Goal: Transaction & Acquisition: Obtain resource

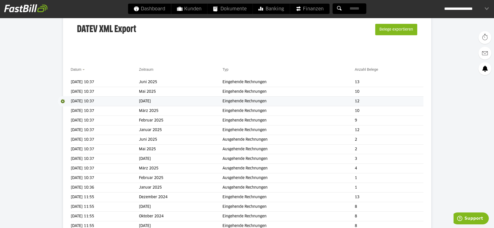
scroll to position [37, 0]
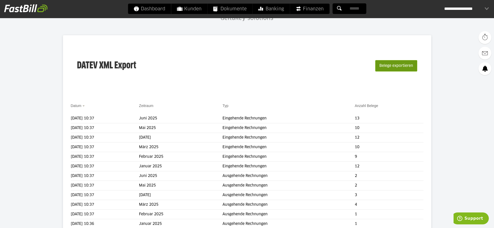
click at [406, 66] on button "Belege exportieren" at bounding box center [396, 65] width 42 height 11
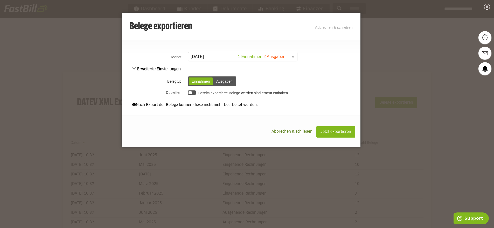
click at [294, 130] on span "Abbrechen & schließen" at bounding box center [291, 132] width 41 height 4
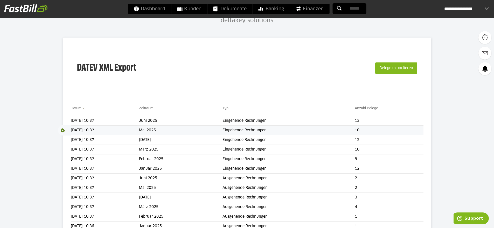
scroll to position [37, 0]
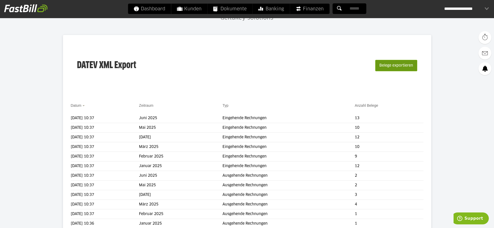
click at [389, 66] on button "Belege exportieren" at bounding box center [396, 65] width 42 height 11
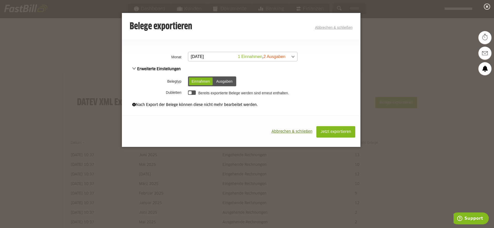
click at [215, 58] on span at bounding box center [240, 56] width 109 height 9
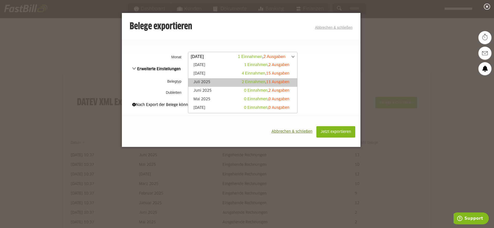
click at [208, 84] on link "Juli 2025 2 Einnahmen , 11 Ausgaben" at bounding box center [243, 83] width 104 height 6
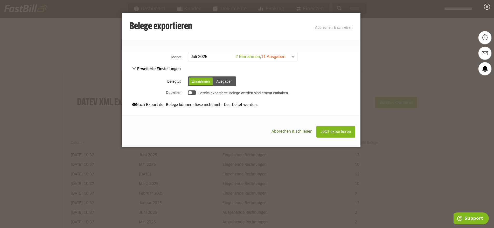
click at [195, 92] on div at bounding box center [192, 92] width 8 height 4
click at [336, 134] on span "Jetzt exportieren" at bounding box center [335, 132] width 31 height 4
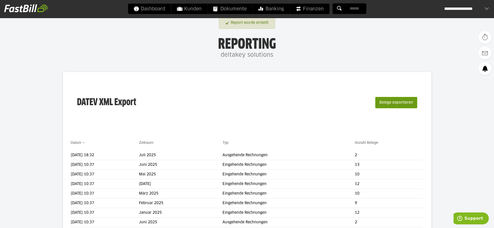
click at [392, 104] on button "Belege exportieren" at bounding box center [396, 102] width 42 height 11
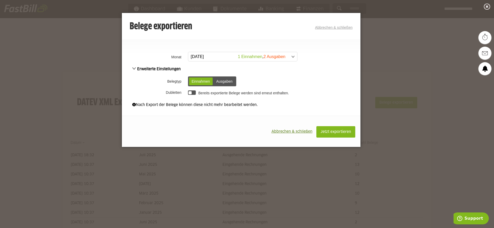
click at [211, 58] on span at bounding box center [240, 56] width 109 height 9
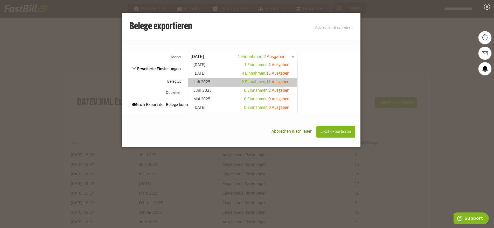
click at [207, 84] on link "Juli 2025 2 Einnahmen , 11 Ausgaben" at bounding box center [243, 83] width 104 height 6
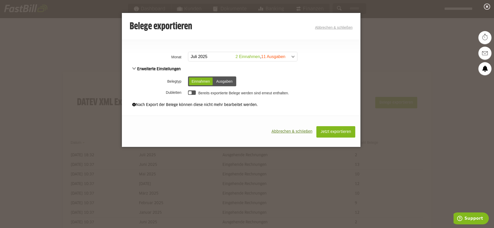
click at [224, 82] on div "Ausgaben" at bounding box center [225, 82] width 22 height 8
click at [193, 92] on div at bounding box center [192, 92] width 8 height 4
click at [324, 130] on span "Jetzt exportieren" at bounding box center [335, 132] width 31 height 4
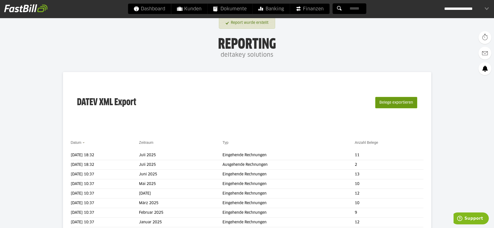
click at [398, 102] on button "Belege exportieren" at bounding box center [396, 102] width 42 height 11
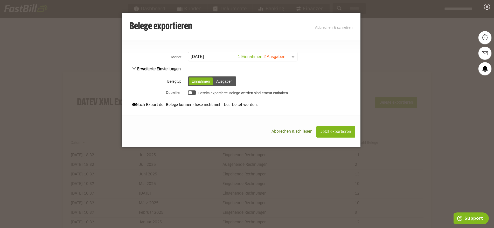
click at [202, 58] on span at bounding box center [240, 56] width 109 height 9
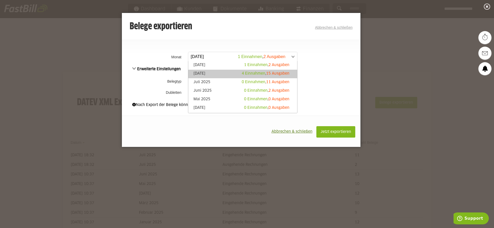
click at [205, 72] on link "[DATE] 4 Einnahmen , 15 Ausgaben" at bounding box center [243, 74] width 104 height 6
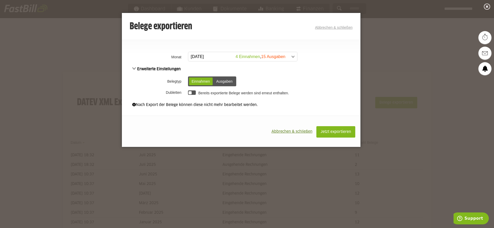
click at [191, 92] on div at bounding box center [189, 92] width 3 height 3
click at [330, 131] on span "Jetzt exportieren" at bounding box center [335, 132] width 31 height 4
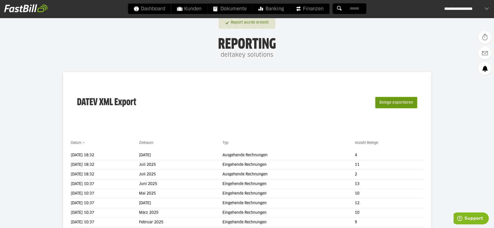
click at [395, 104] on button "Belege exportieren" at bounding box center [396, 102] width 42 height 11
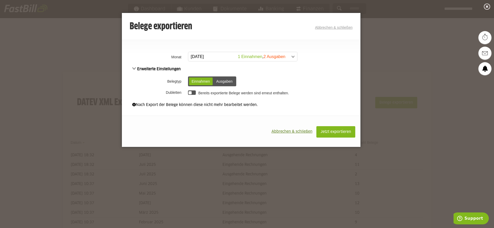
click at [197, 53] on span at bounding box center [240, 56] width 109 height 9
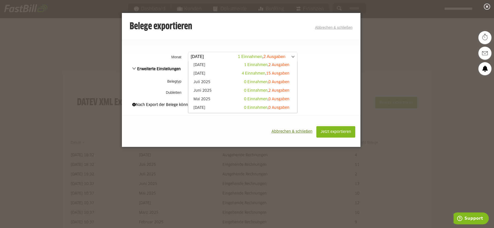
click at [200, 70] on li "[DATE] 4 Einnahmen , 15 Ausgaben" at bounding box center [242, 74] width 109 height 9
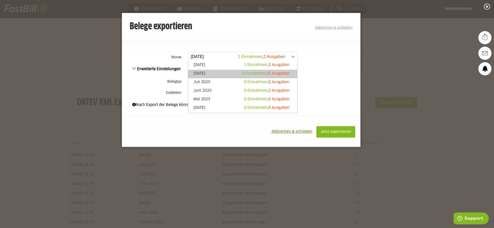
click at [203, 73] on link "[DATE] 4 Einnahmen , 15 Ausgaben" at bounding box center [243, 74] width 104 height 6
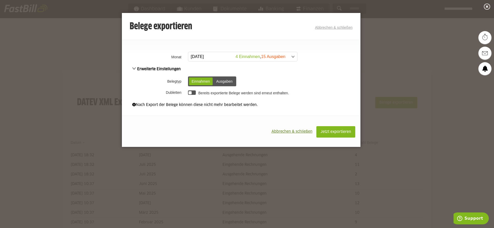
click at [223, 82] on div "Ausgaben" at bounding box center [225, 82] width 22 height 8
click at [192, 92] on div at bounding box center [192, 92] width 8 height 4
click at [328, 130] on span "Jetzt exportieren" at bounding box center [335, 132] width 31 height 4
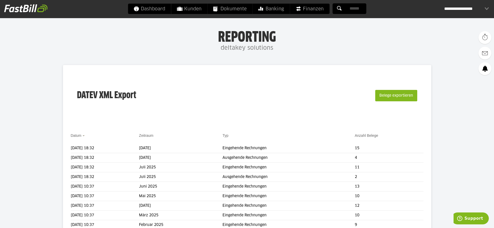
scroll to position [11, 0]
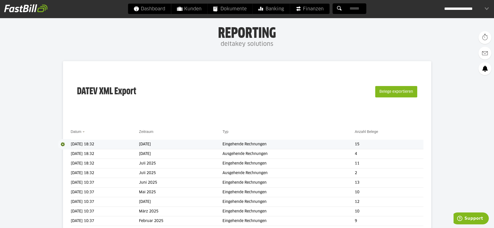
click at [63, 144] on span at bounding box center [64, 144] width 13 height 10
click at [68, 152] on link "Download" at bounding box center [72, 151] width 28 height 6
click at [62, 154] on span at bounding box center [64, 154] width 13 height 10
click at [70, 162] on link "Download" at bounding box center [72, 161] width 28 height 6
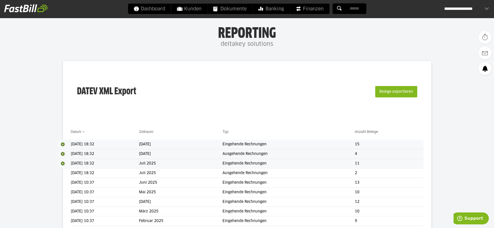
click at [62, 163] on span at bounding box center [64, 163] width 13 height 10
click at [70, 171] on link "Download" at bounding box center [72, 170] width 28 height 6
click at [62, 173] on span at bounding box center [64, 173] width 13 height 10
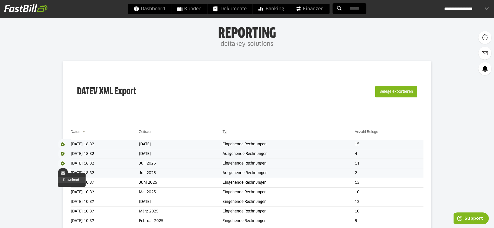
click at [73, 179] on link "Download" at bounding box center [72, 180] width 28 height 6
click at [63, 153] on span "Download" at bounding box center [64, 154] width 13 height 10
click at [72, 159] on link "Download" at bounding box center [72, 161] width 28 height 6
click at [473, 12] on div "**********" at bounding box center [466, 9] width 45 height 10
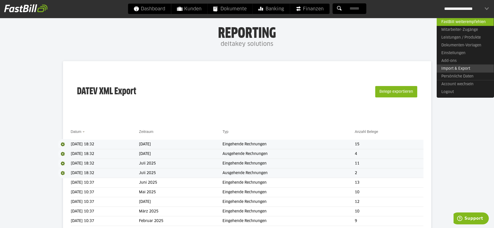
click at [458, 68] on link "Import & Export" at bounding box center [465, 69] width 57 height 8
